Goal: Task Accomplishment & Management: Complete application form

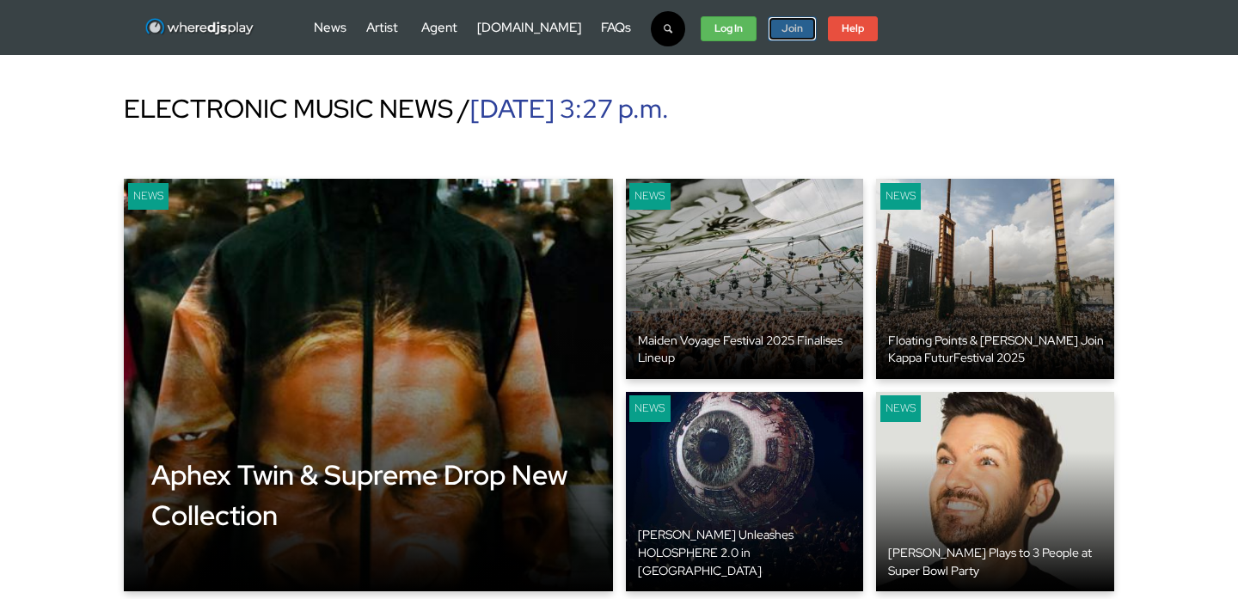
click at [781, 28] on strong "Join" at bounding box center [791, 28] width 21 height 14
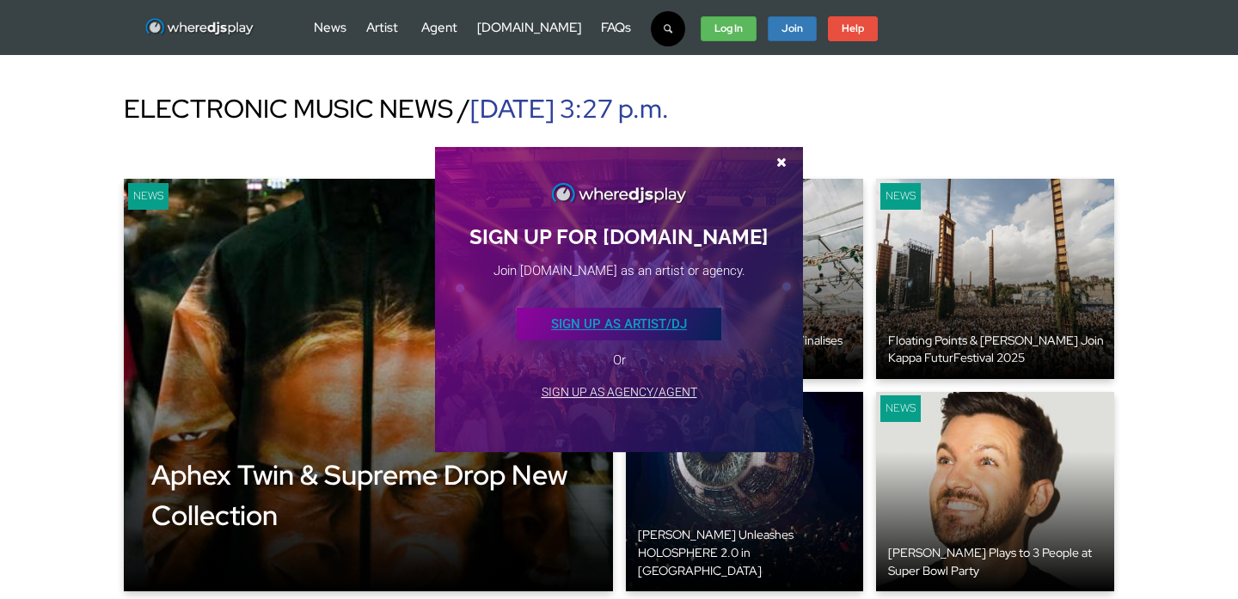
click at [637, 334] on link "SIGN UP AS ARTIST/DJ" at bounding box center [619, 324] width 205 height 33
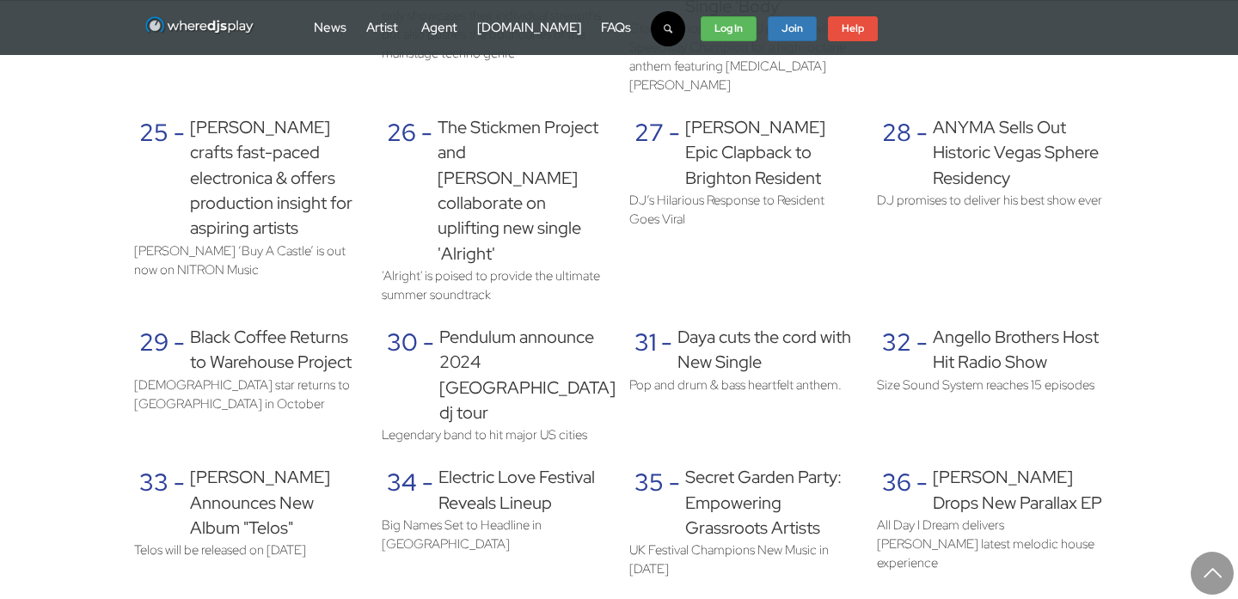
scroll to position [2641, 0]
